Goal: Book appointment/travel/reservation

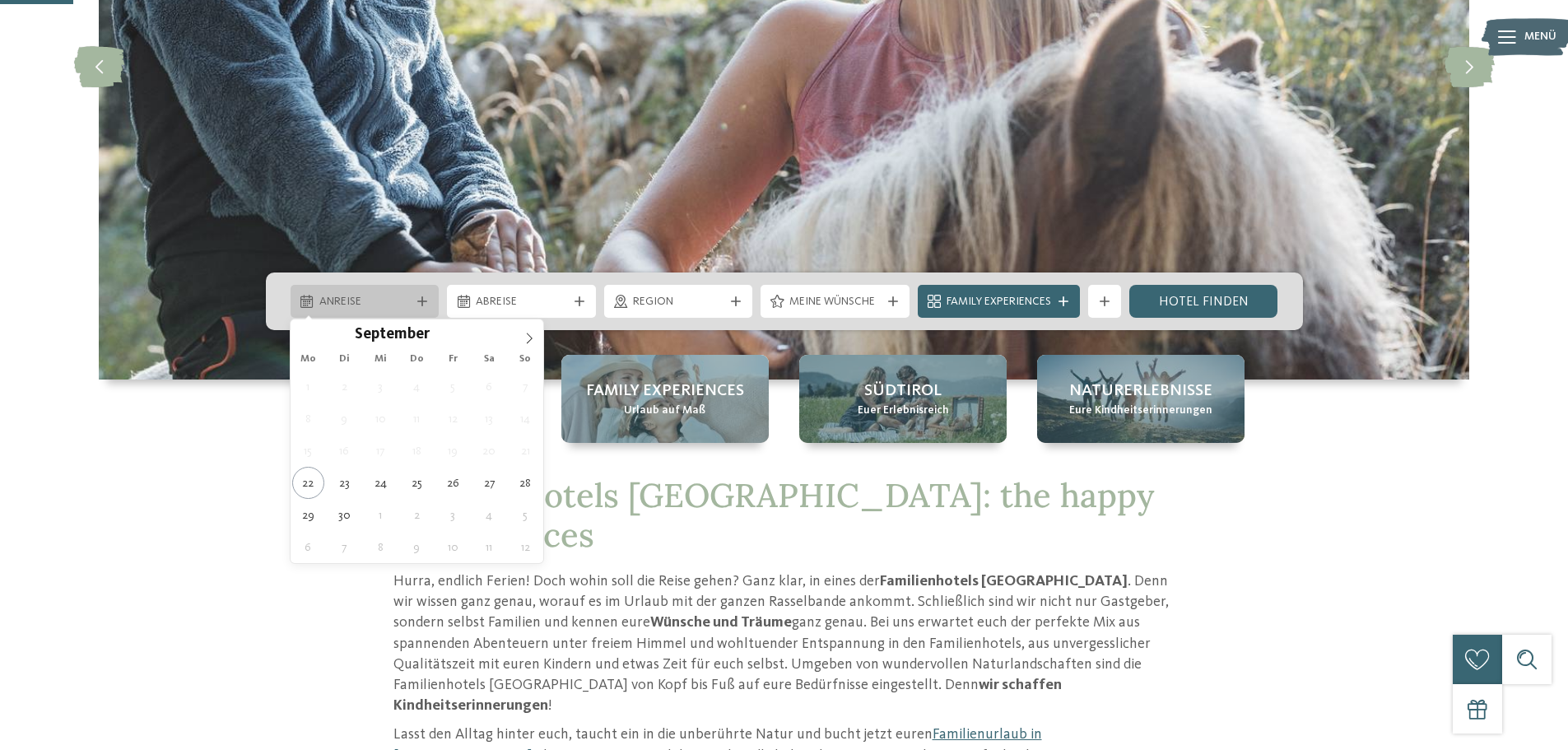
click at [393, 300] on span "Anreise" at bounding box center [365, 302] width 91 height 16
type div "[DATE]"
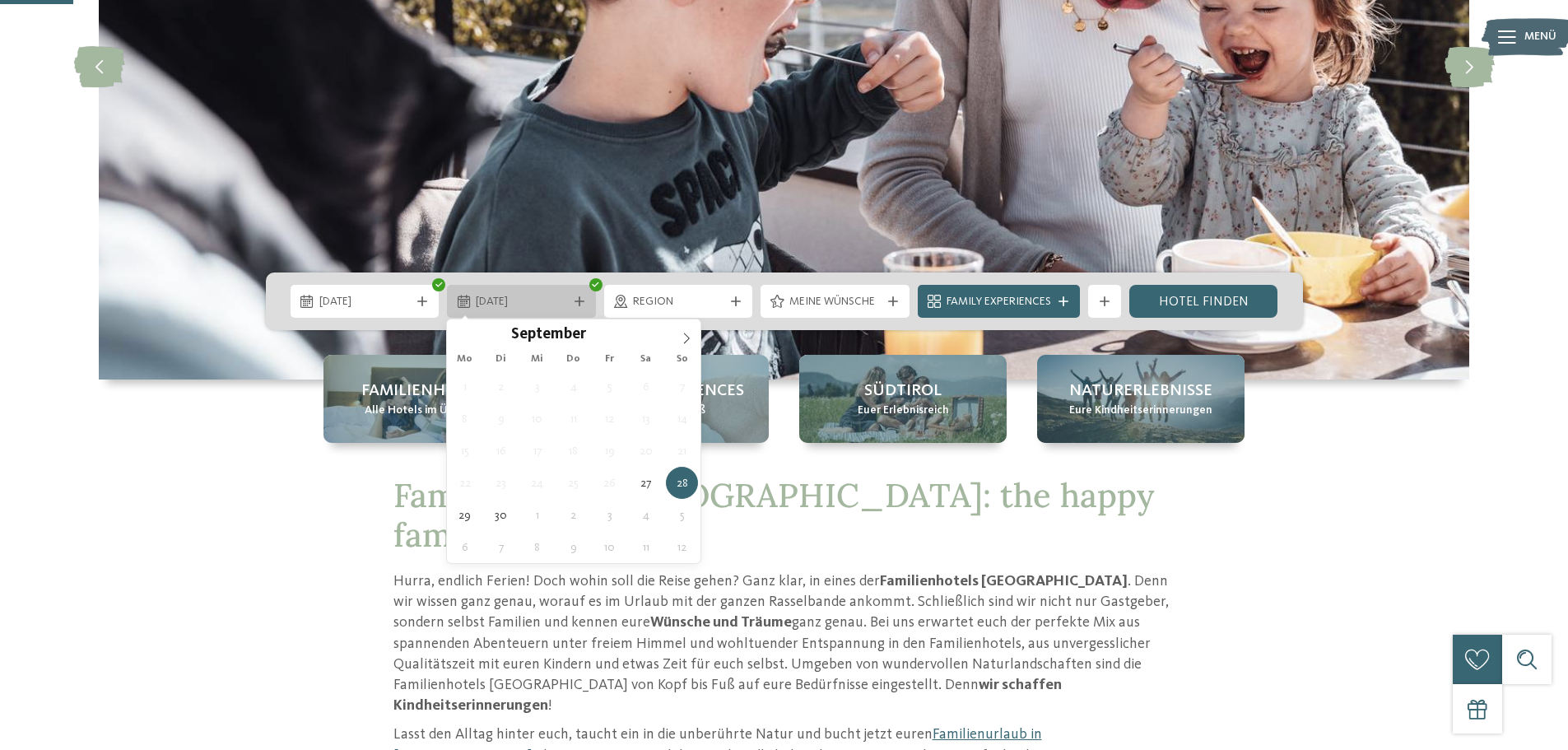
click at [543, 295] on span "[DATE]" at bounding box center [521, 302] width 91 height 16
type div "[DATE]"
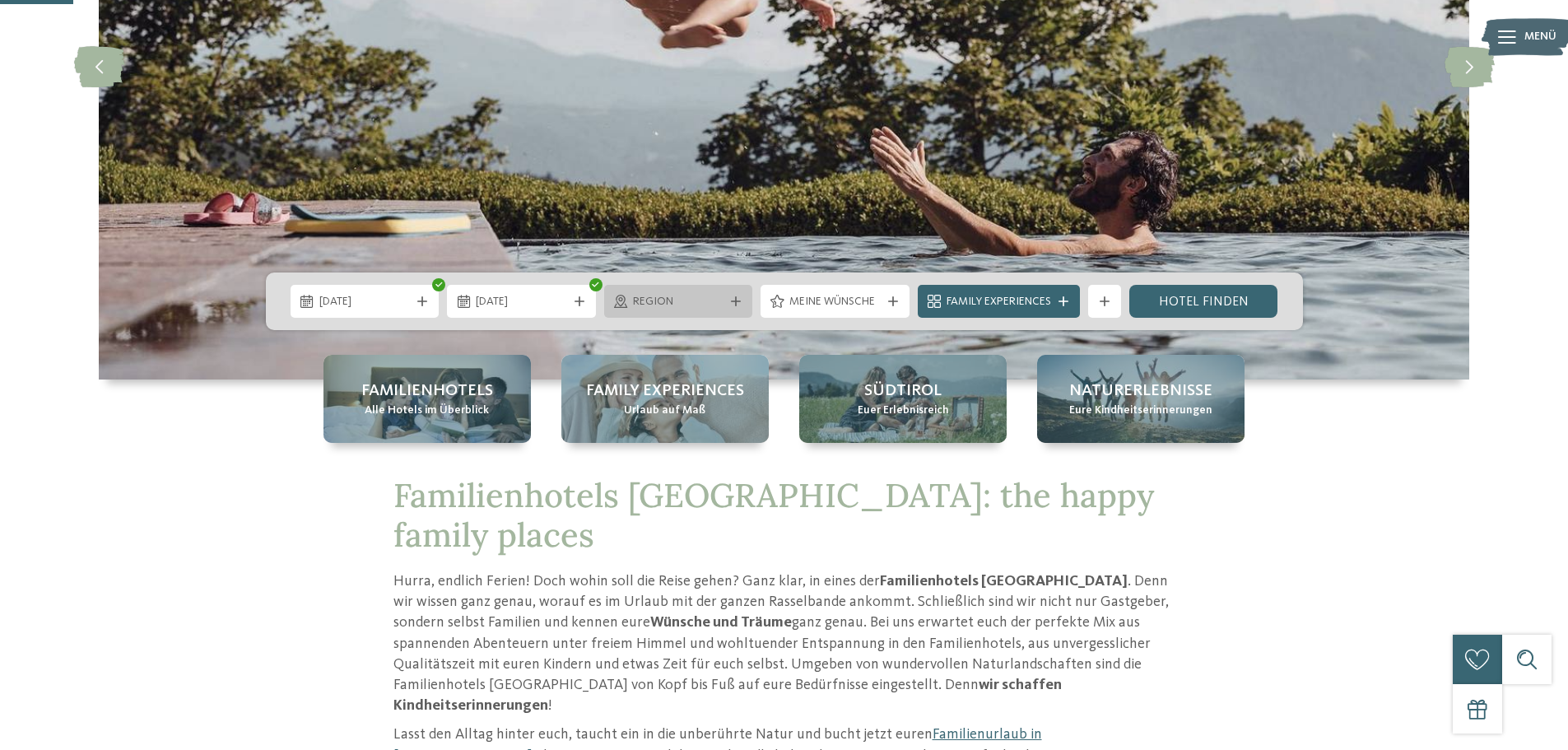
click at [699, 300] on span "Region" at bounding box center [678, 302] width 91 height 16
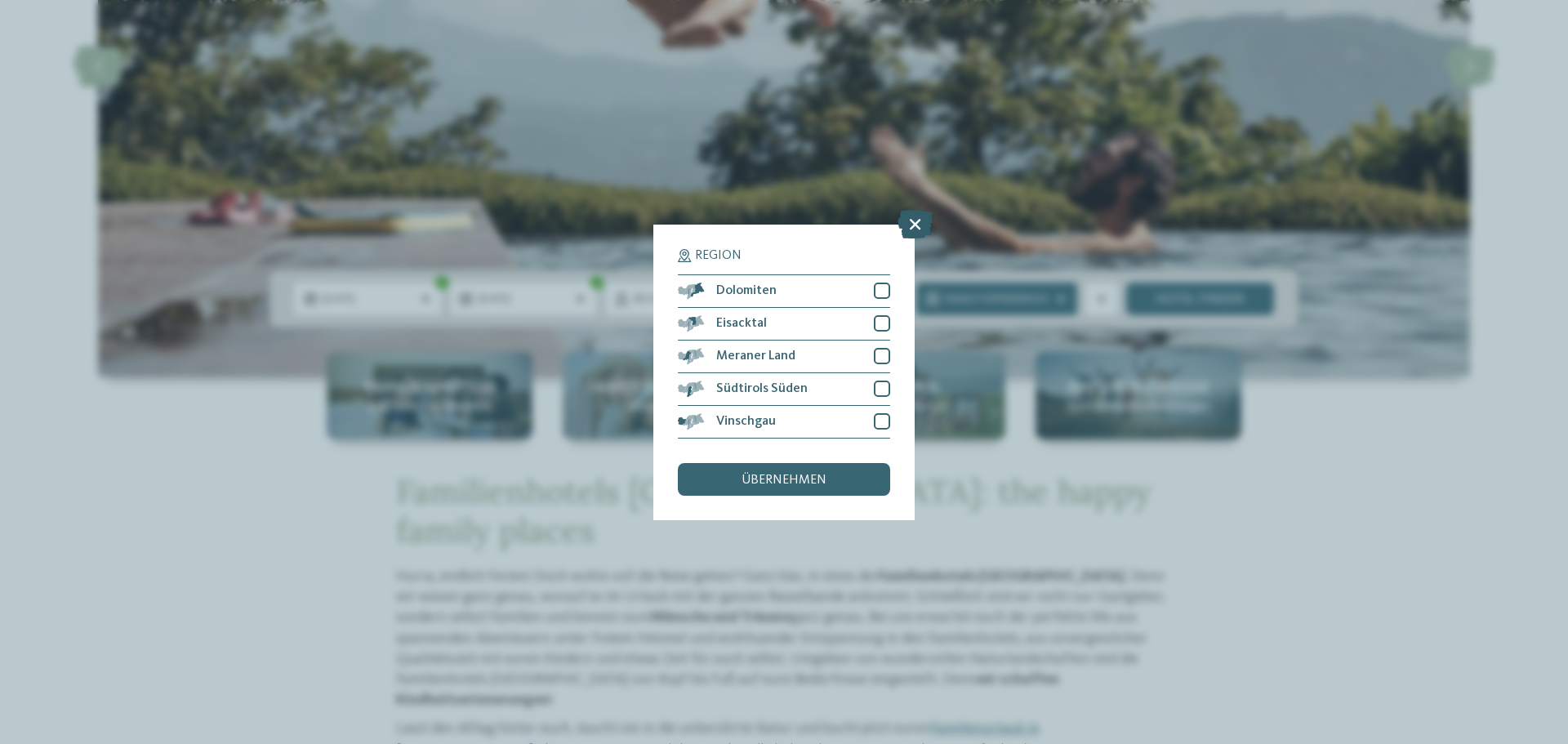
click at [913, 223] on icon at bounding box center [915, 223] width 35 height 28
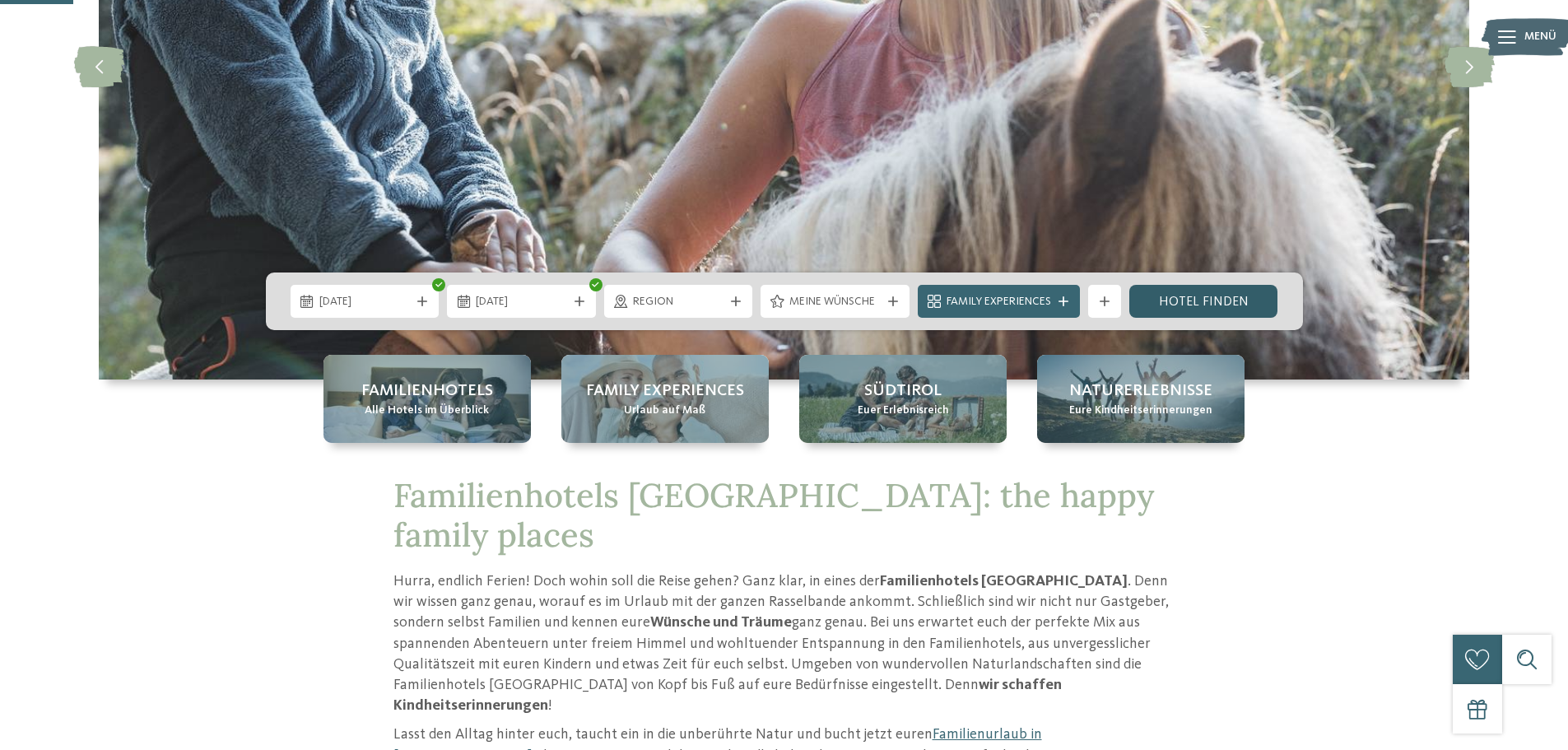
click at [1198, 299] on link "Hotel finden" at bounding box center [1203, 301] width 149 height 33
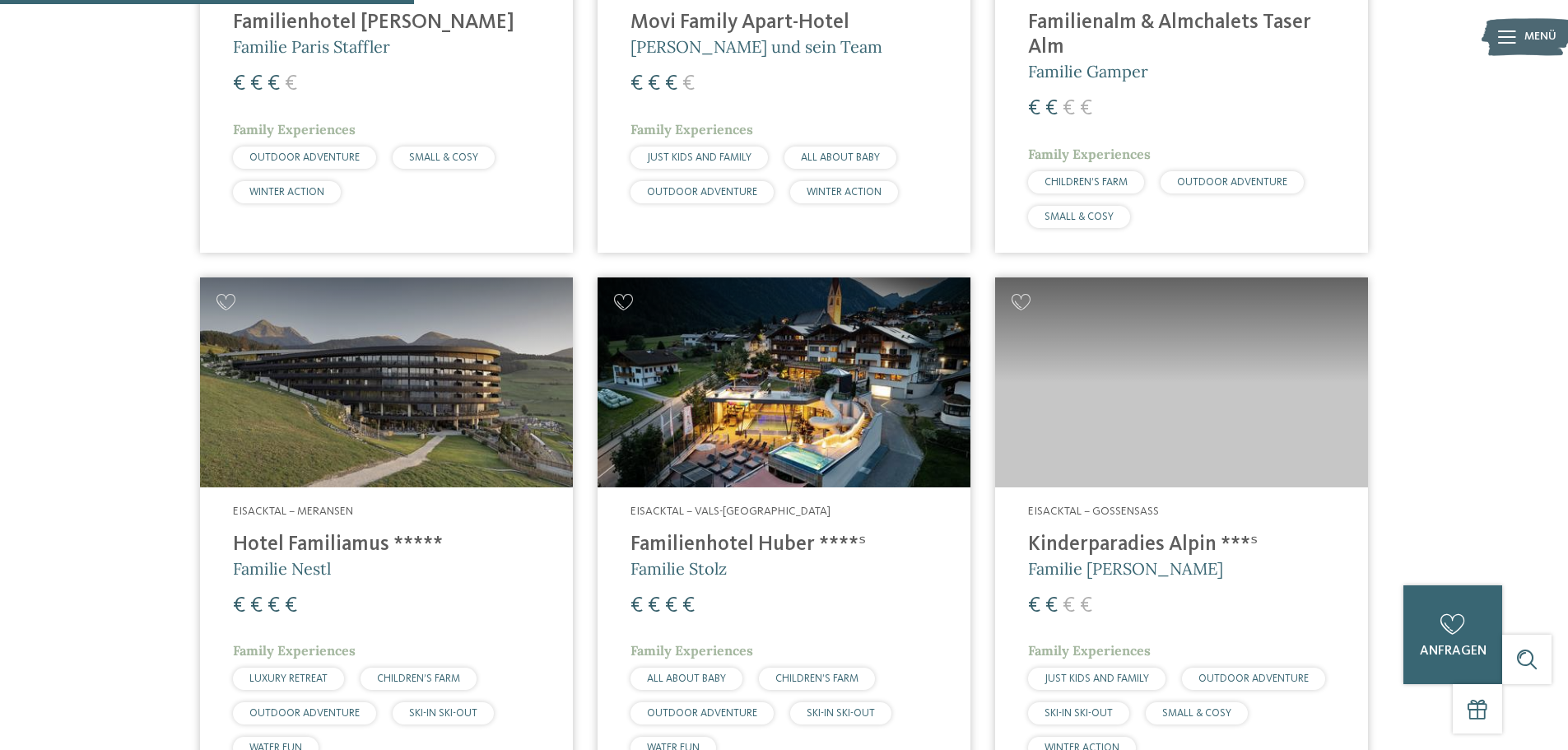
scroll to position [1445, 0]
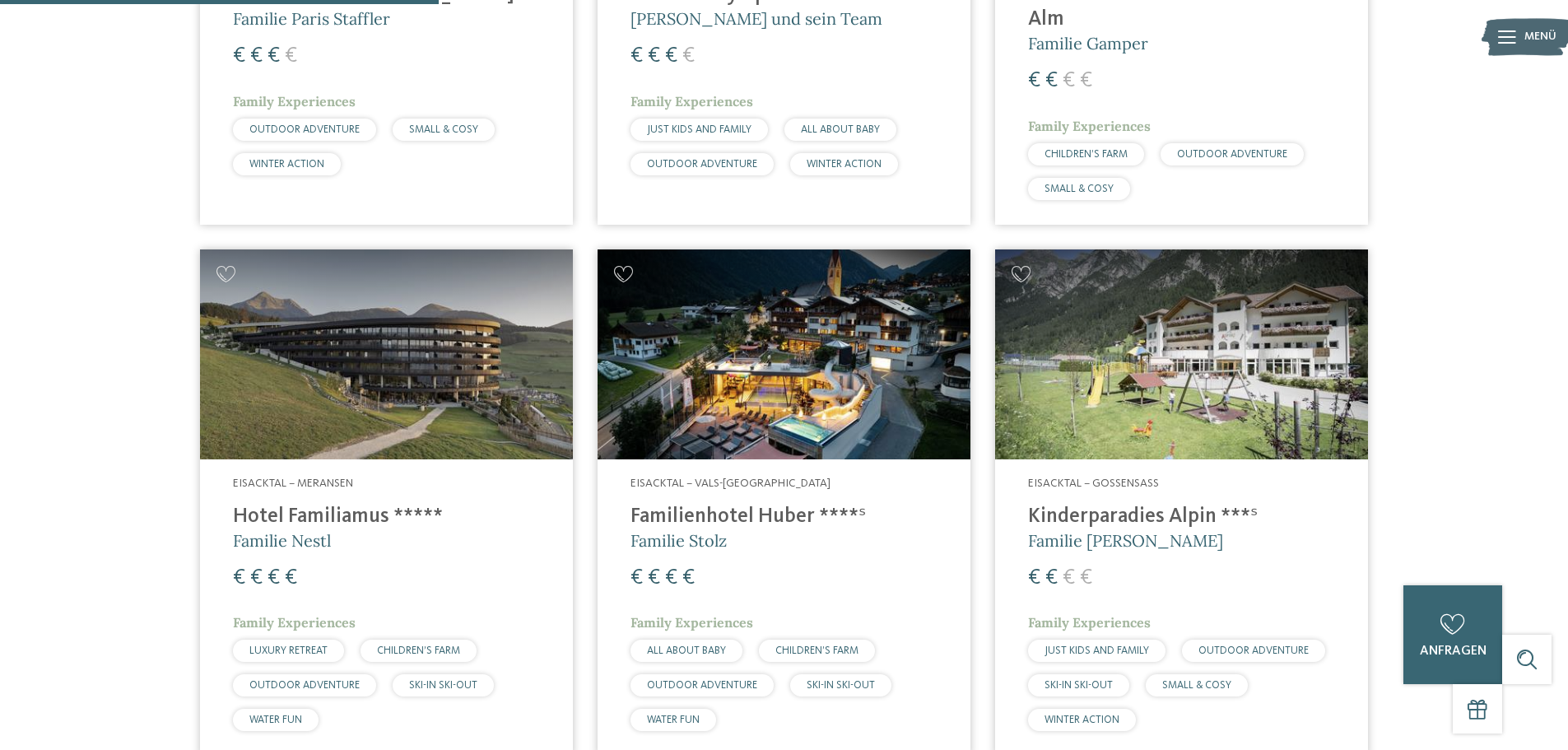
click at [421, 325] on img at bounding box center [386, 354] width 373 height 210
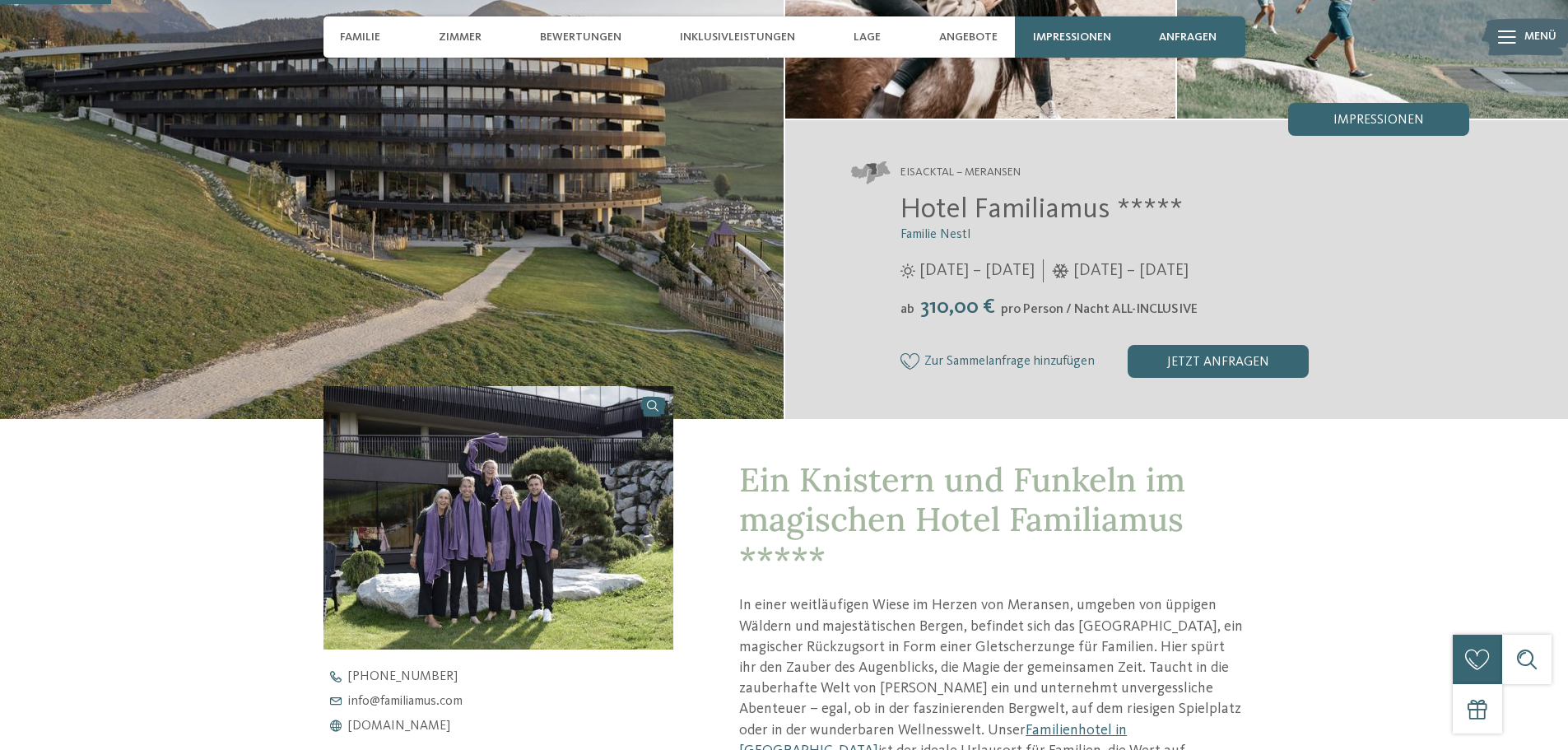
scroll to position [247, 0]
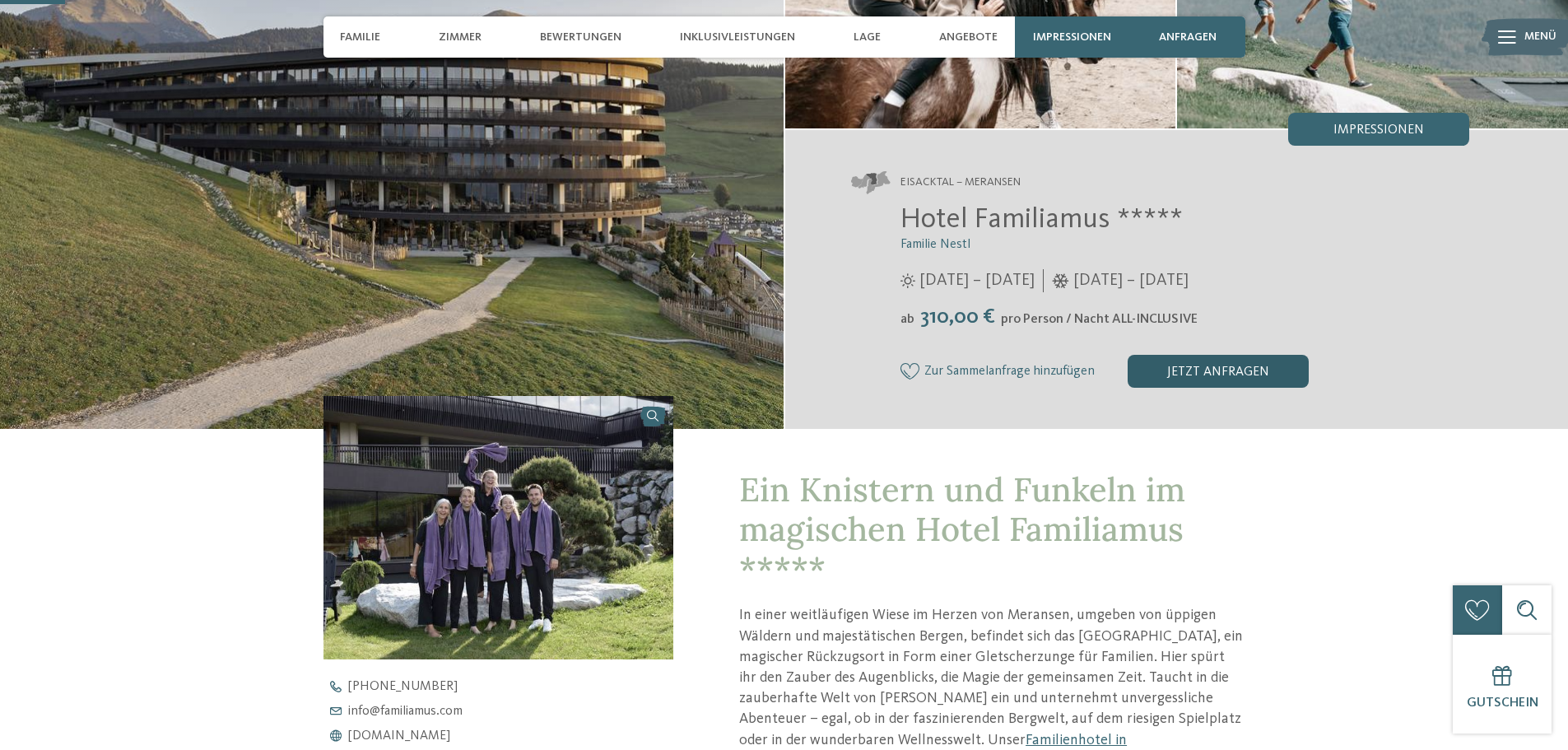
click at [1222, 377] on div "jetzt anfragen" at bounding box center [1218, 371] width 181 height 33
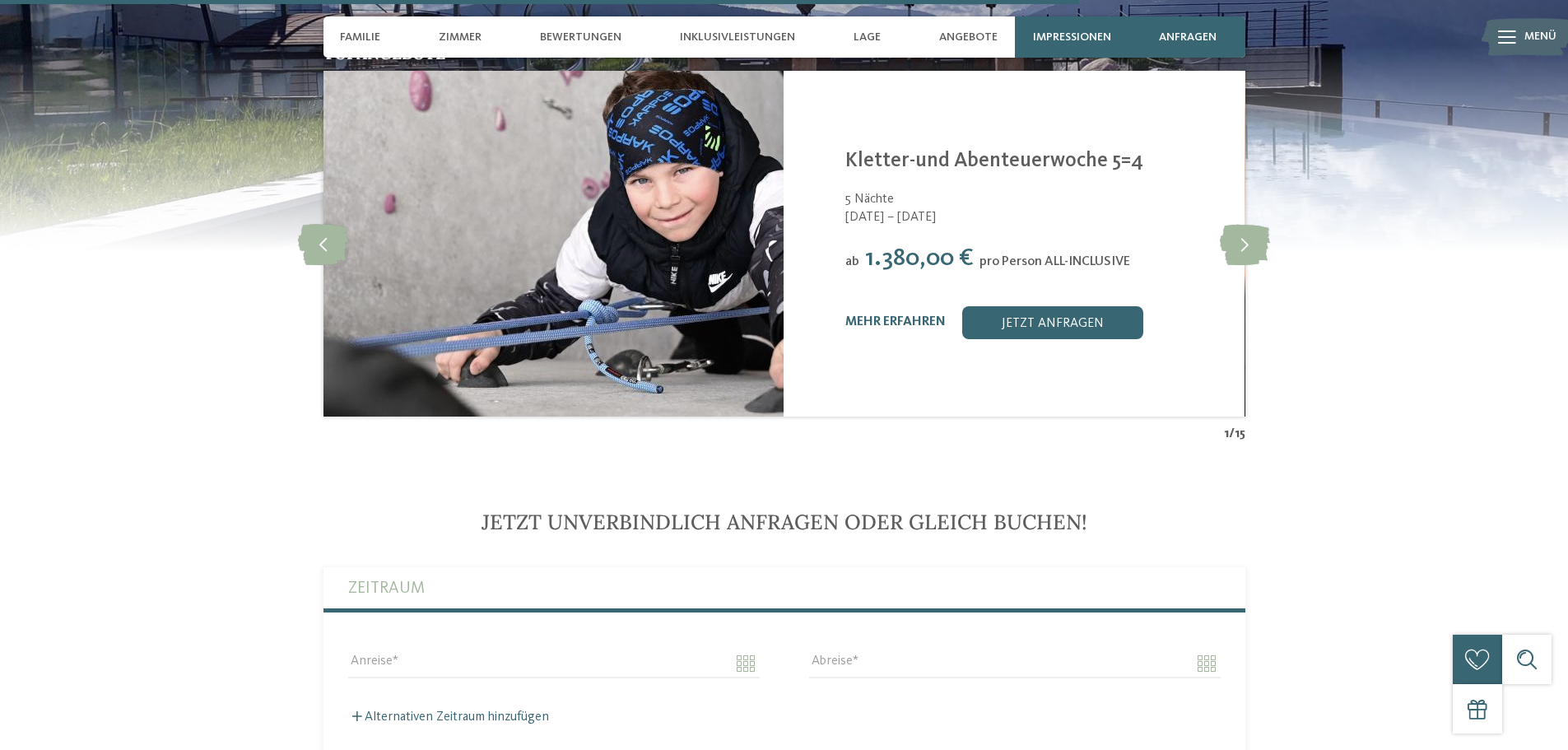
scroll to position [3932, 0]
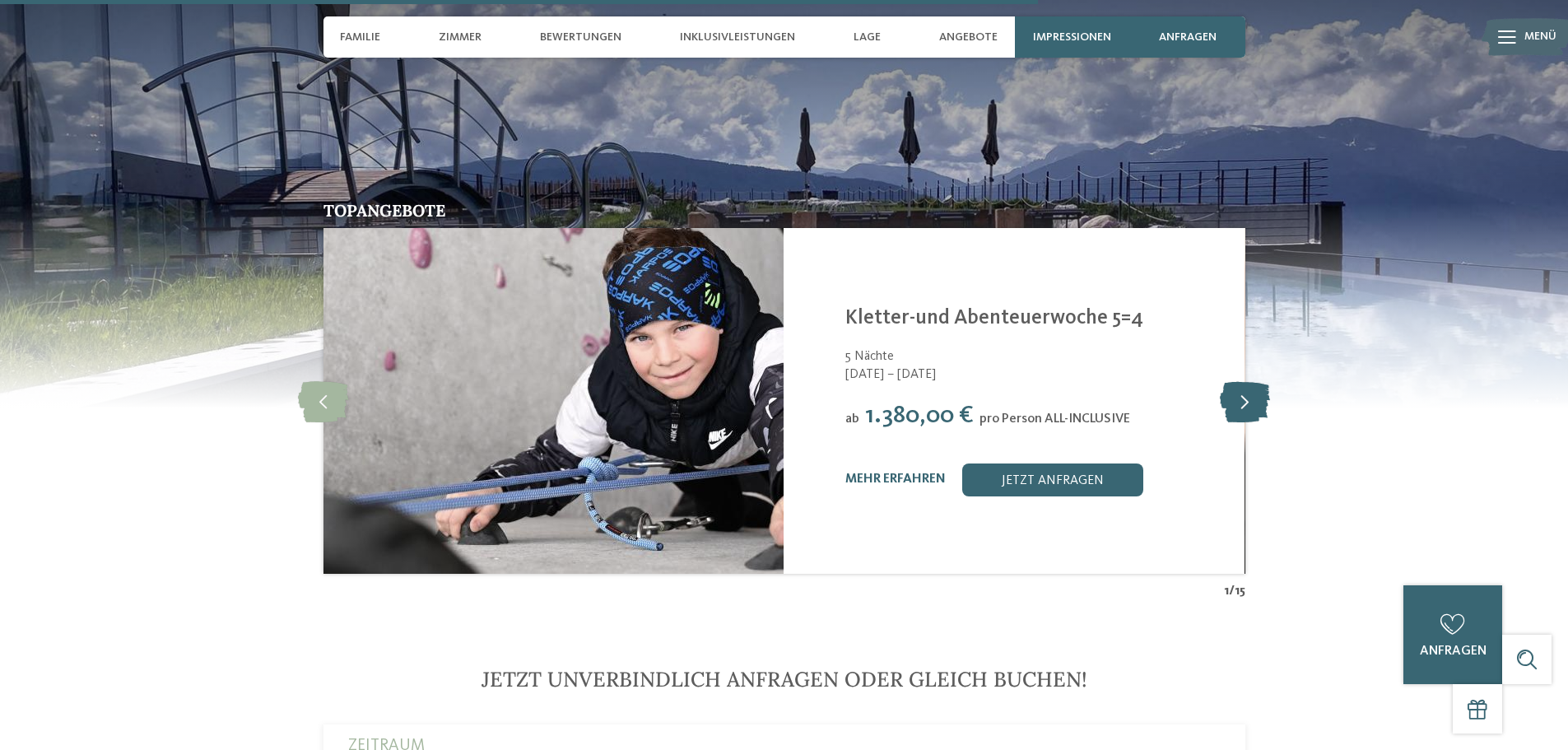
click at [1256, 405] on icon at bounding box center [1245, 401] width 50 height 41
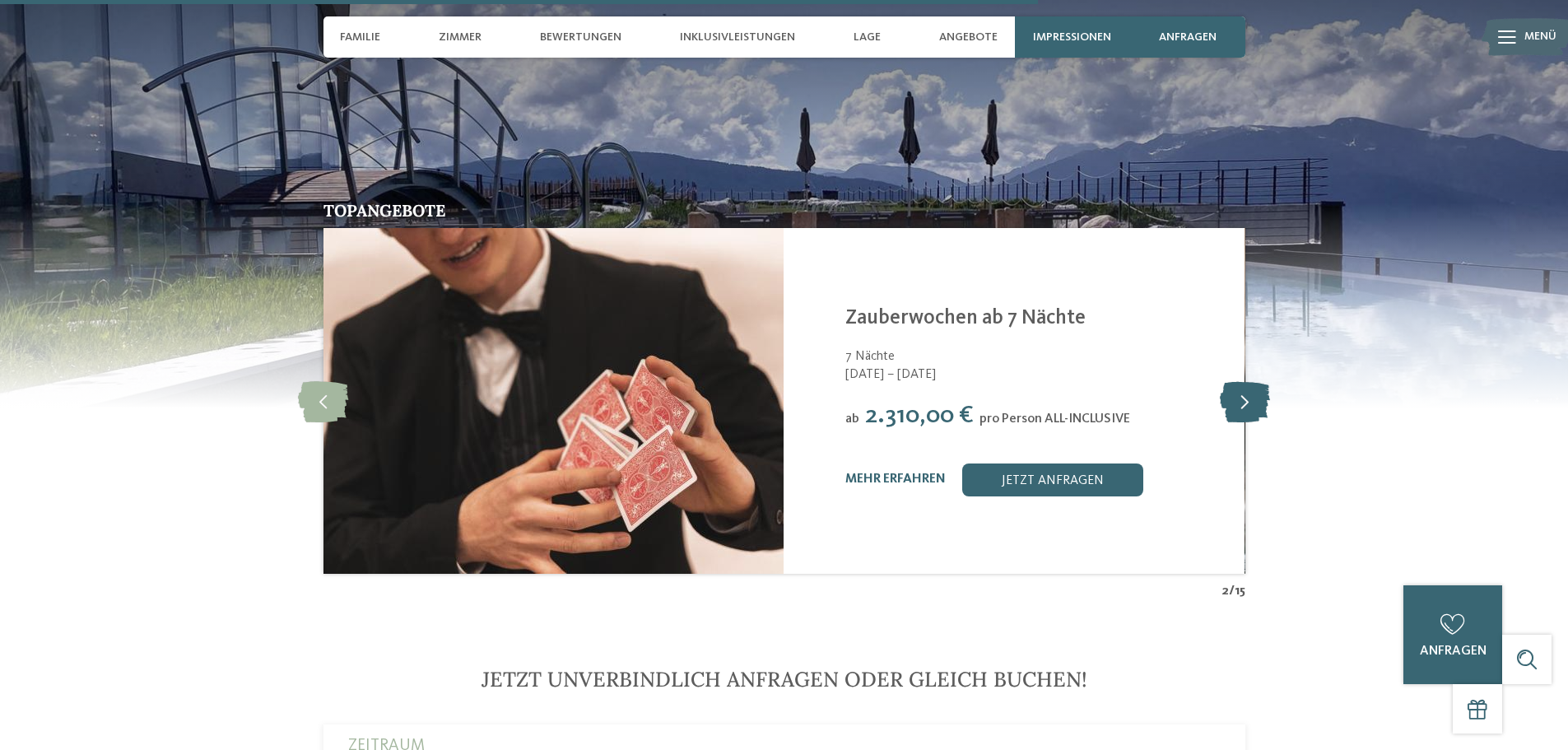
click at [1257, 405] on icon at bounding box center [1245, 401] width 50 height 41
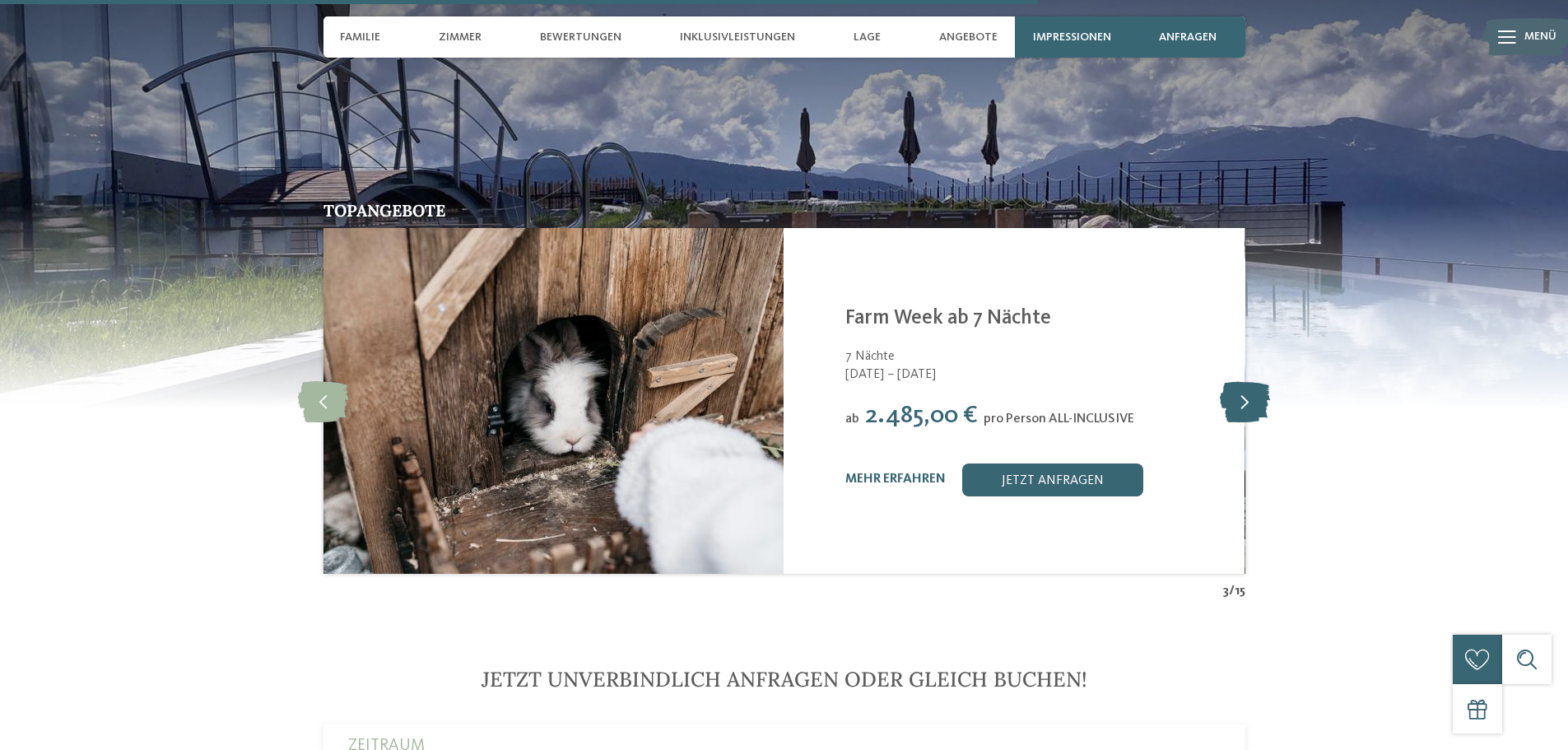
click at [1257, 405] on icon at bounding box center [1245, 401] width 50 height 41
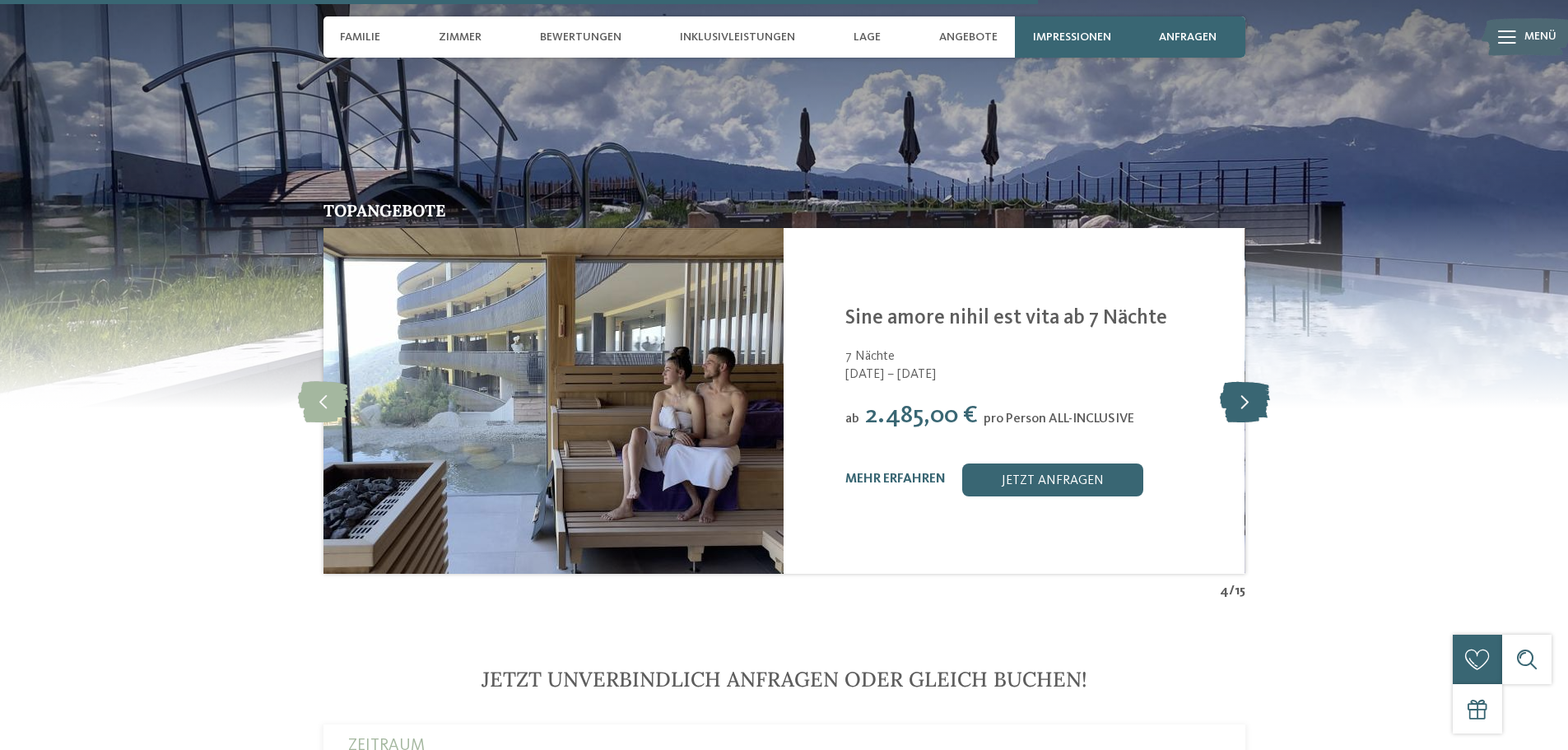
click at [1257, 401] on icon at bounding box center [1245, 401] width 50 height 41
